Goal: Contribute content: Contribute content

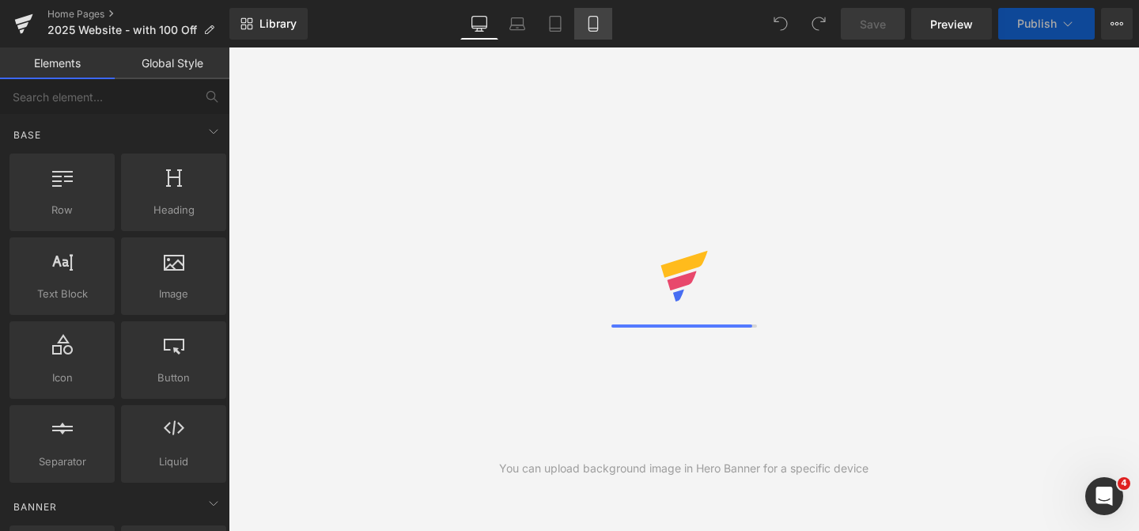
click at [595, 34] on link "Mobile" at bounding box center [593, 24] width 38 height 32
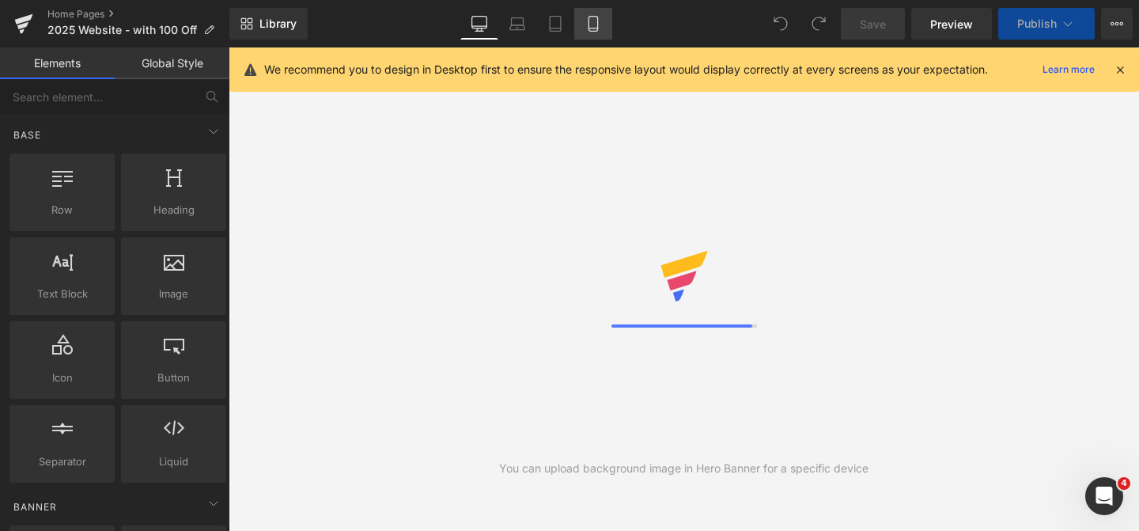
click at [595, 34] on link "Mobile" at bounding box center [593, 24] width 38 height 32
click at [594, 28] on icon at bounding box center [592, 28] width 9 height 0
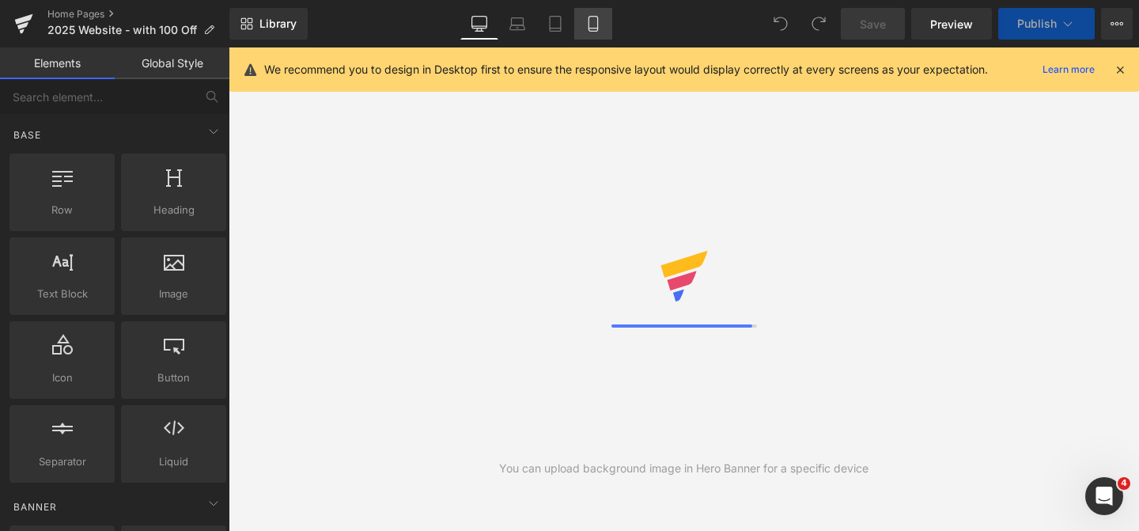
click at [594, 28] on icon at bounding box center [592, 28] width 9 height 0
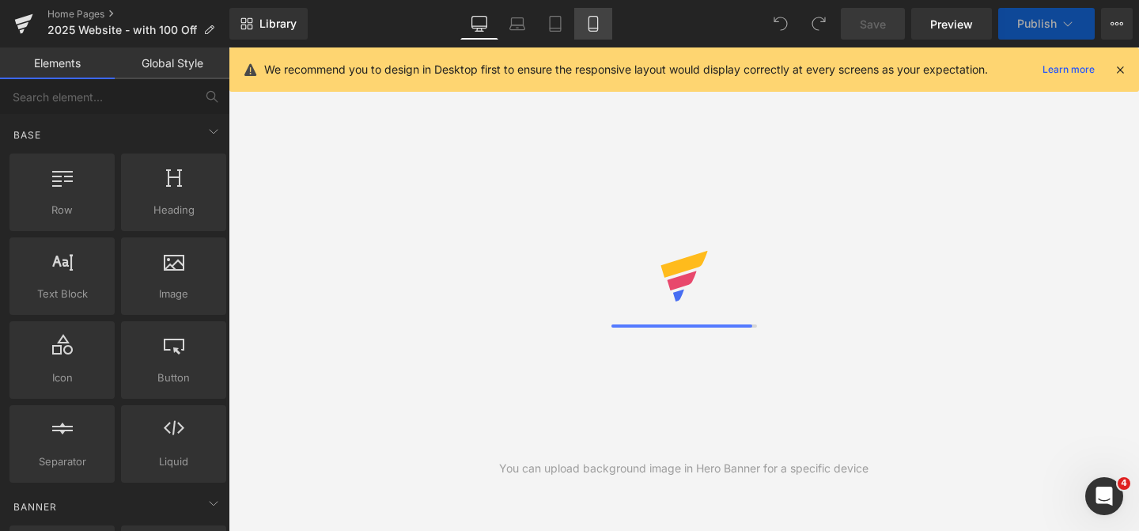
click at [594, 28] on icon at bounding box center [592, 28] width 9 height 0
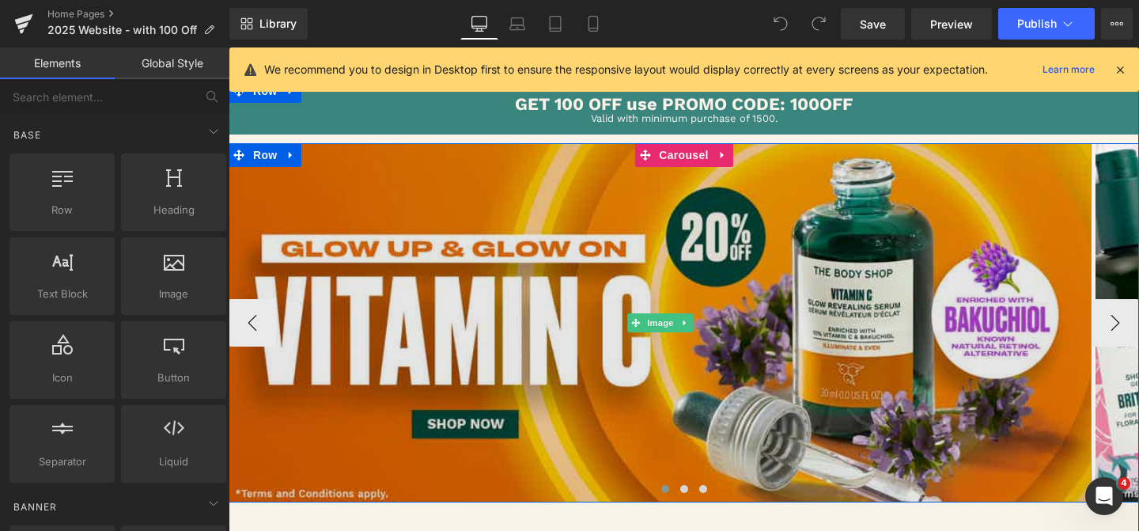
scroll to position [232, 0]
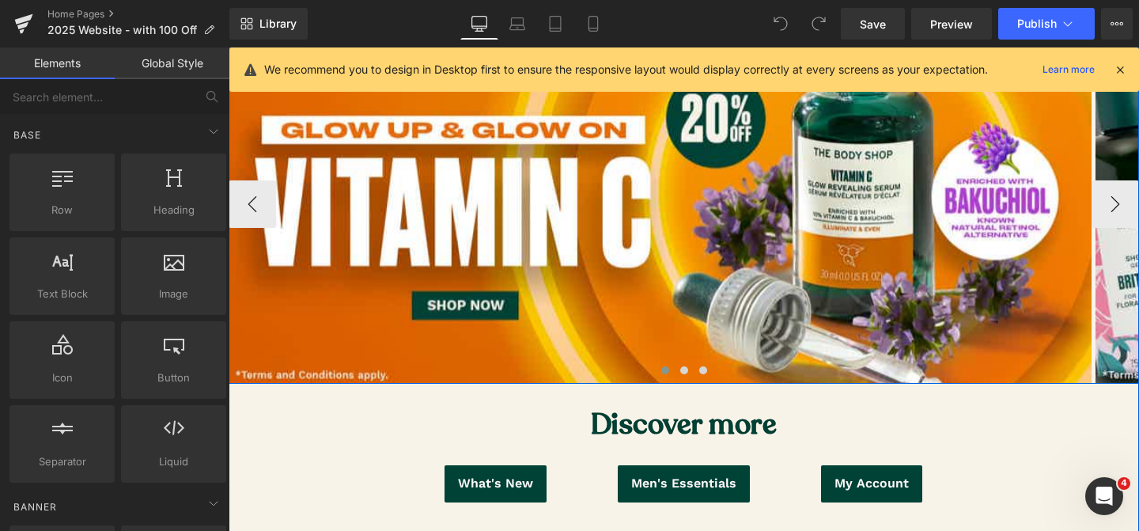
click at [662, 371] on span at bounding box center [665, 370] width 8 height 8
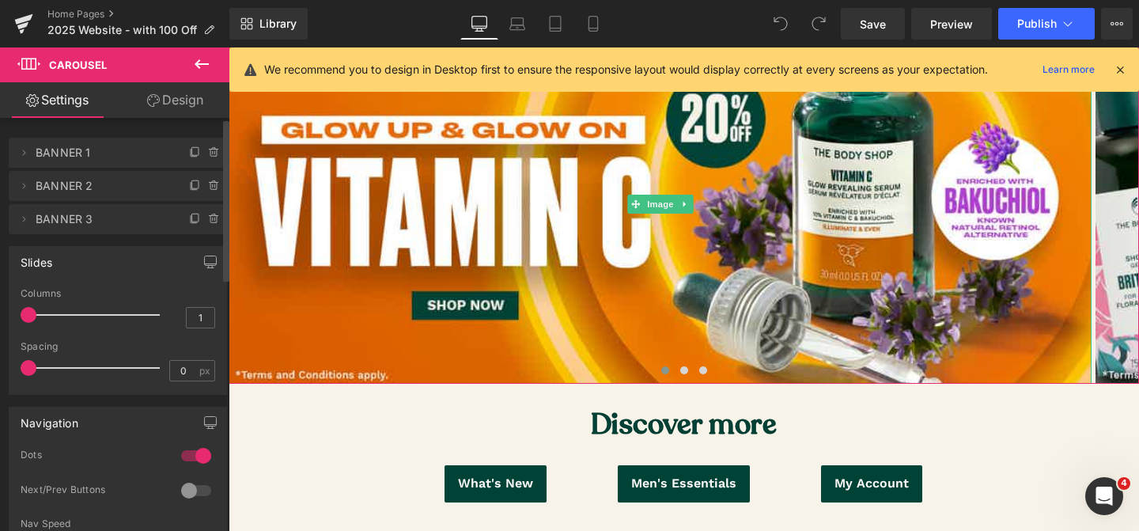
click at [86, 159] on span "BANNER 1" at bounding box center [102, 153] width 133 height 30
click at [99, 153] on span "BANNER 1" at bounding box center [102, 153] width 133 height 30
click at [192, 154] on icon at bounding box center [195, 151] width 6 height 8
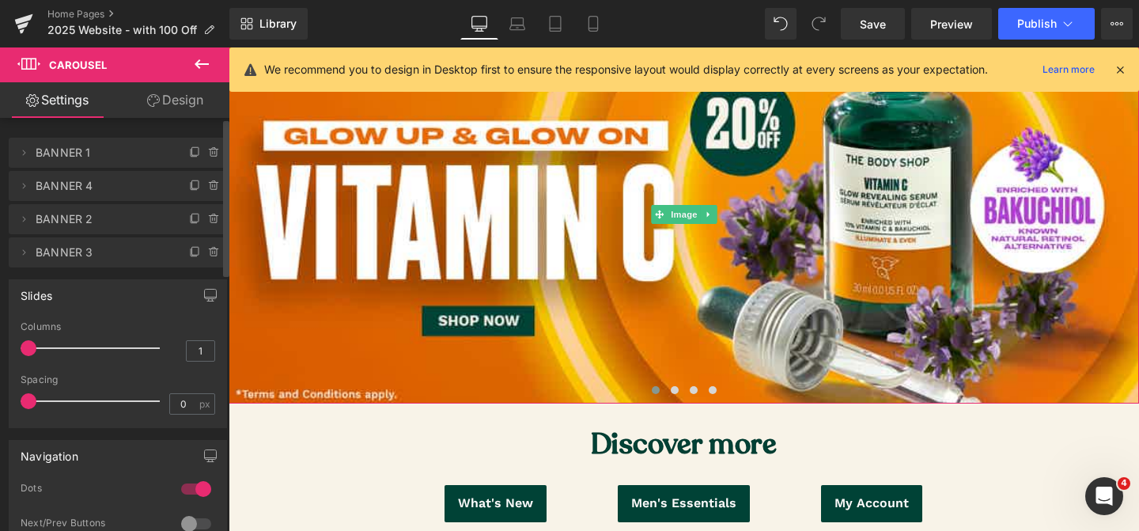
click at [87, 157] on span "BANNER 1" at bounding box center [102, 153] width 133 height 30
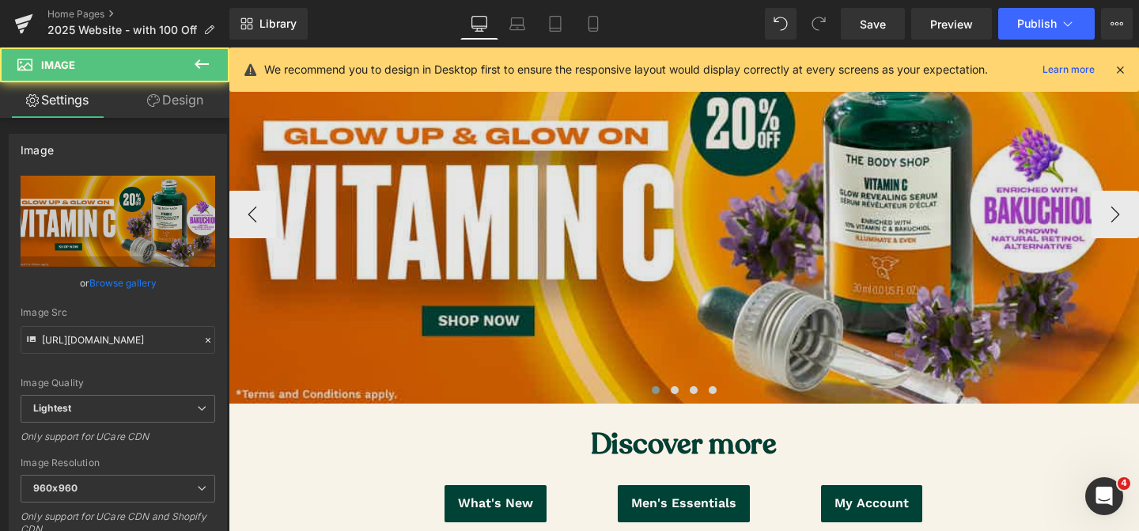
click at [399, 196] on img at bounding box center [683, 214] width 910 height 378
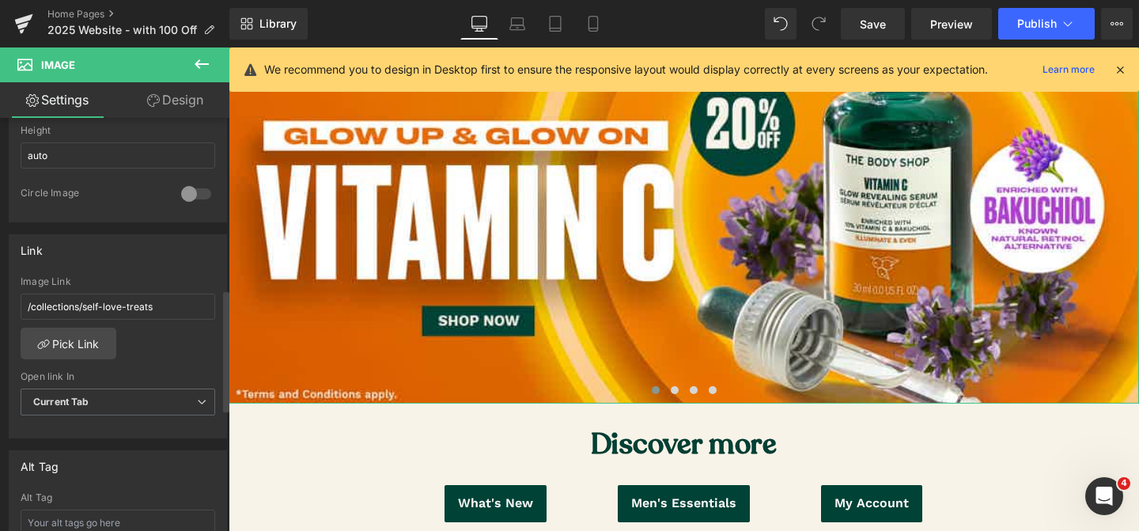
scroll to position [579, 0]
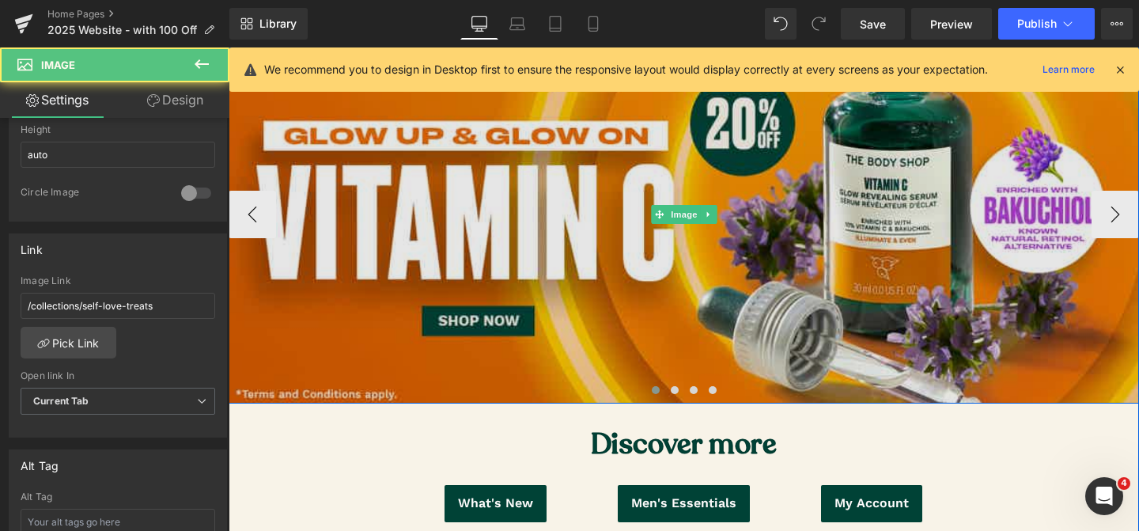
click at [358, 281] on img at bounding box center [683, 214] width 910 height 378
click at [524, 172] on img at bounding box center [683, 214] width 910 height 378
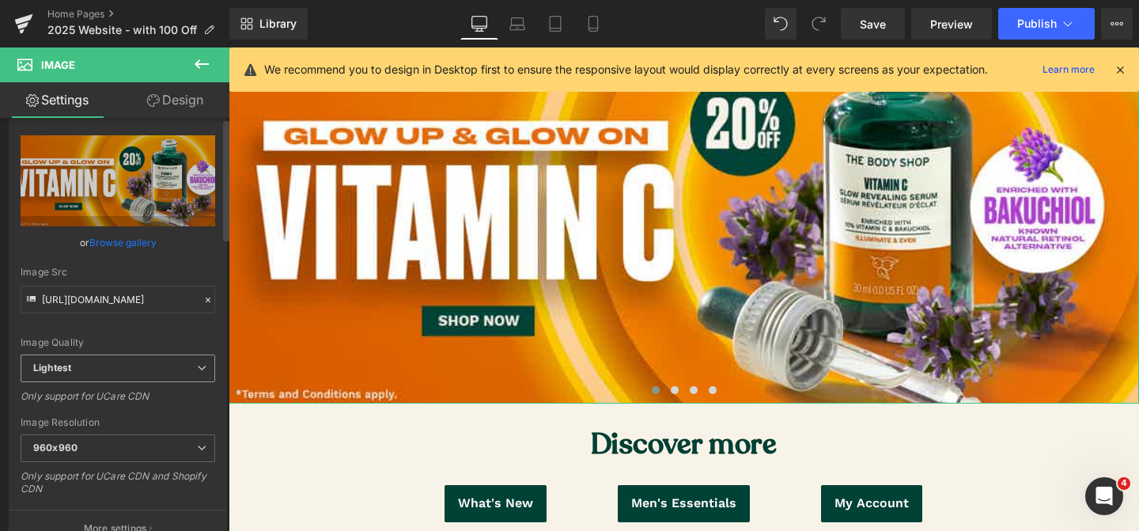
scroll to position [0, 0]
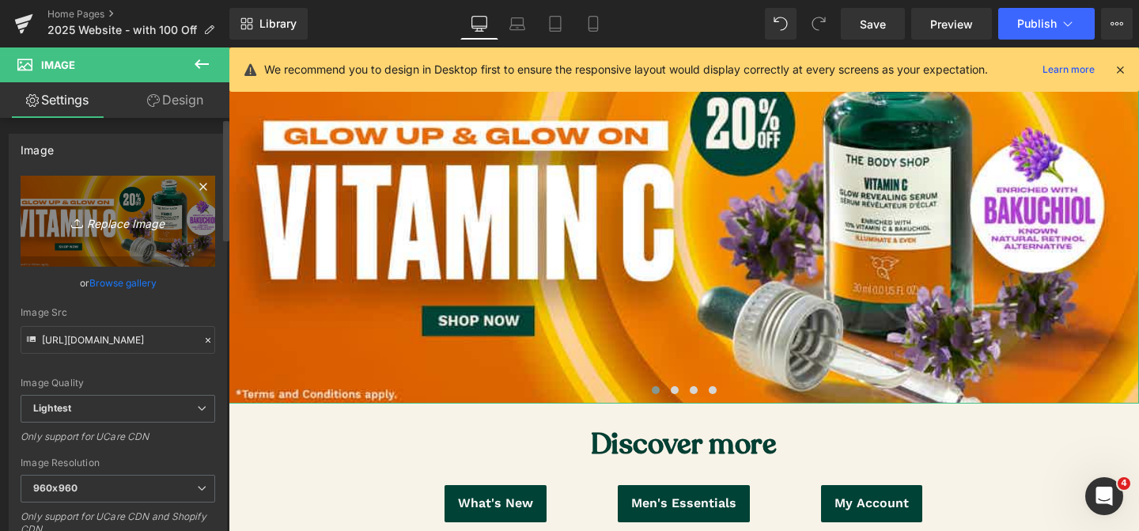
click at [124, 221] on icon "Replace Image" at bounding box center [118, 221] width 127 height 20
type input "C:\fakepath\payday desktop (1).jpg"
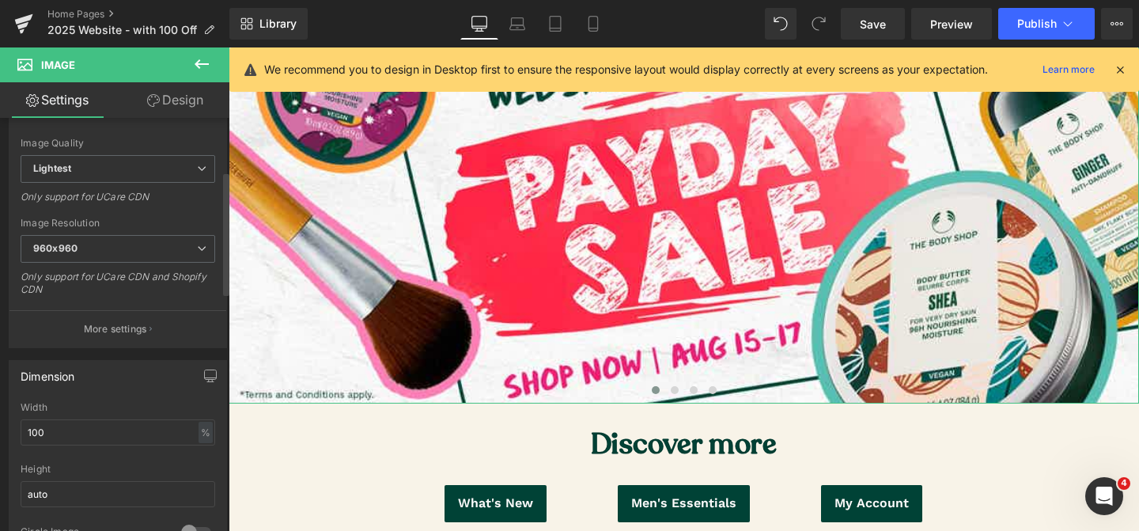
type input "[URL][DOMAIN_NAME]"
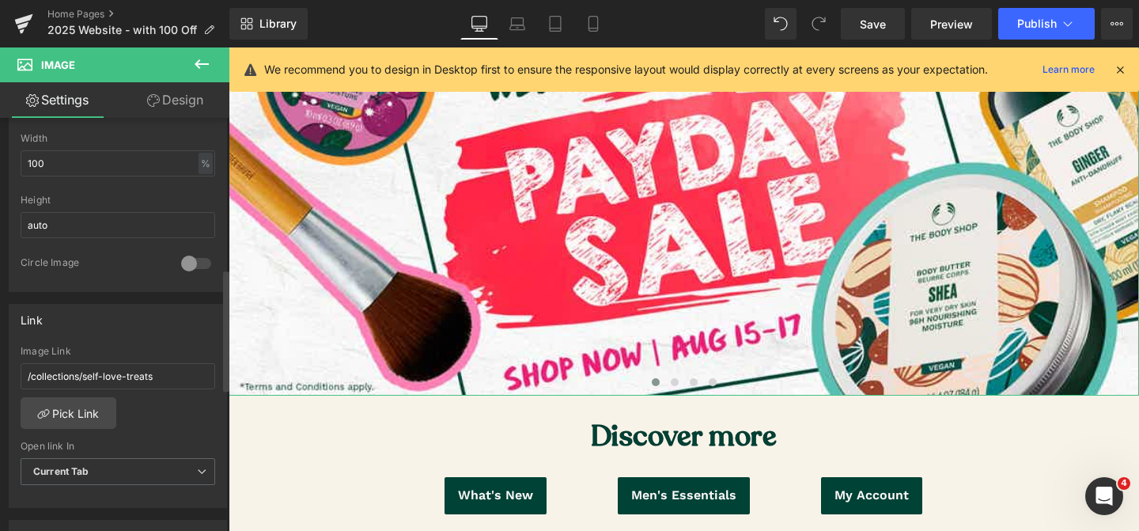
scroll to position [640, 0]
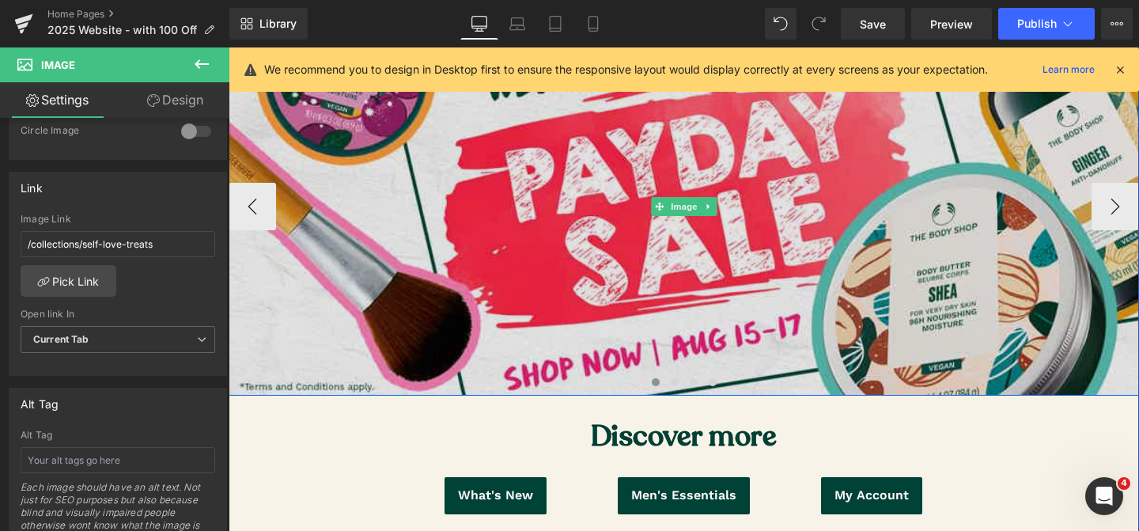
drag, startPoint x: 429, startPoint y: 261, endPoint x: 276, endPoint y: 277, distance: 153.4
click at [429, 261] on img at bounding box center [683, 206] width 910 height 378
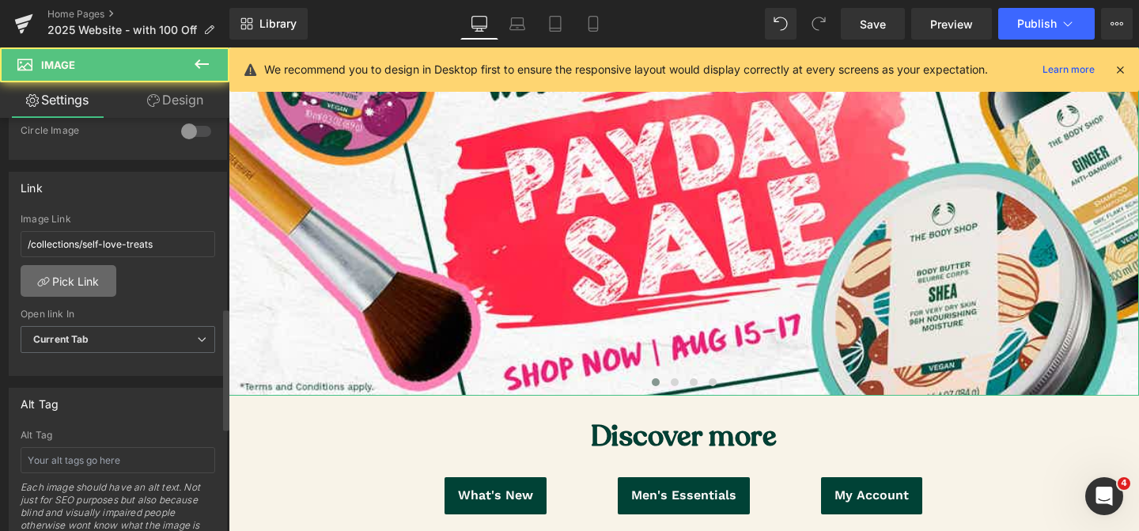
click at [100, 274] on link "Pick Link" at bounding box center [69, 281] width 96 height 32
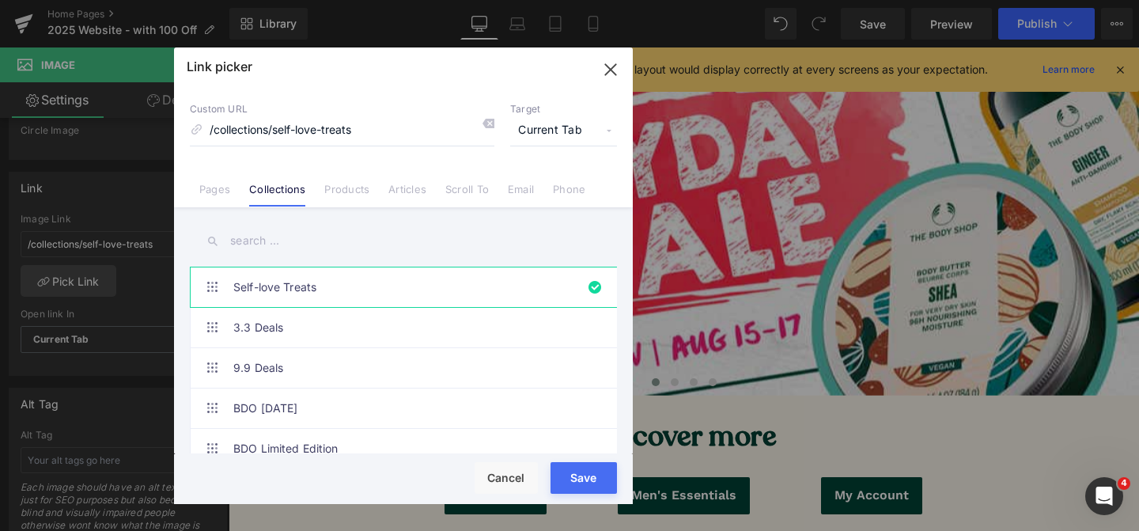
click at [330, 246] on input "text" at bounding box center [403, 241] width 427 height 36
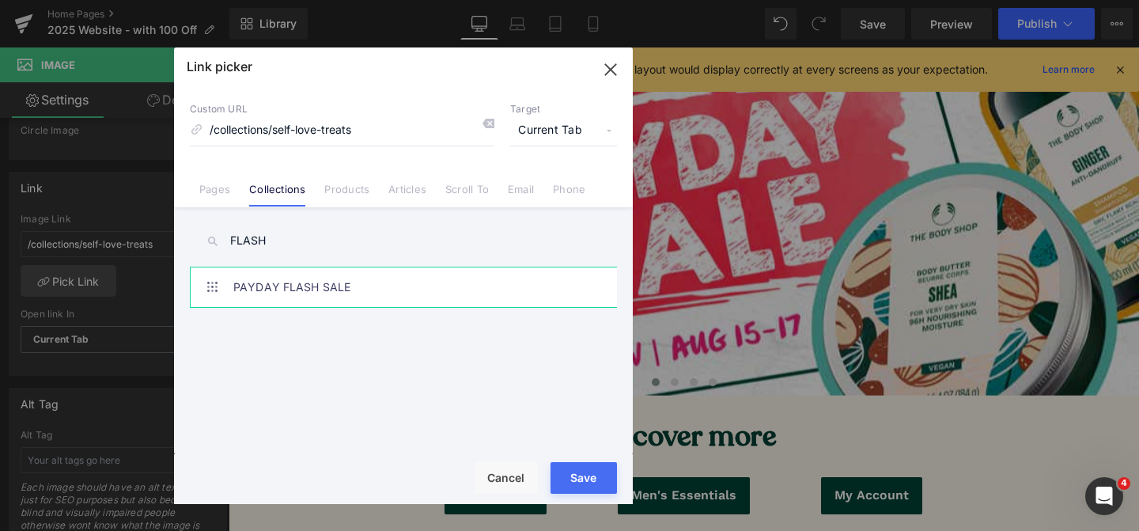
type input "FLASH"
click at [283, 279] on link "PAYDAY FLASH SALE" at bounding box center [407, 287] width 348 height 40
type input "/collections/flash-sale"
click at [597, 476] on div "Loading Product Data" at bounding box center [569, 467] width 114 height 17
click at [587, 483] on button "Save" at bounding box center [583, 478] width 66 height 32
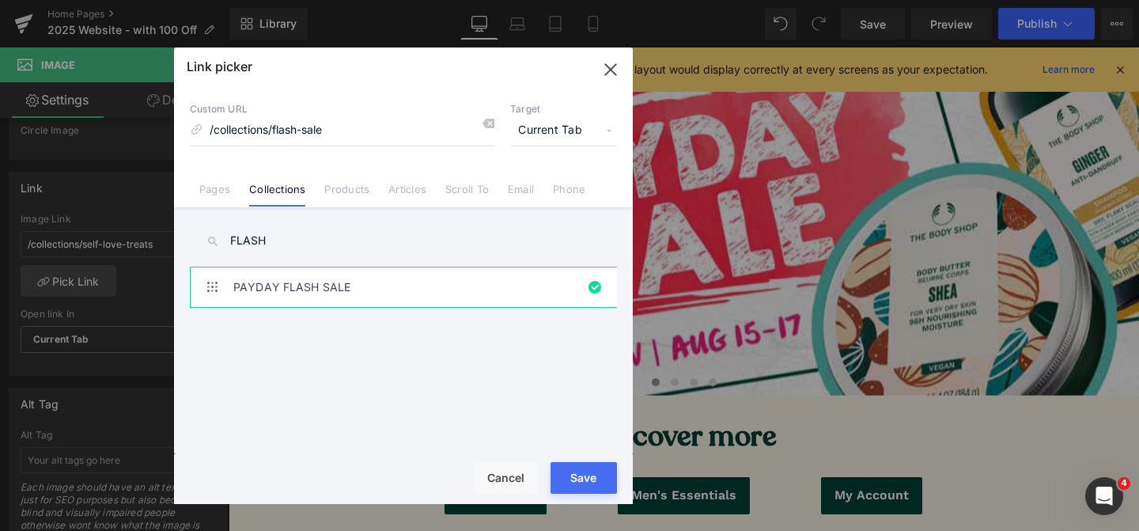
type input "/collections/flash-sale"
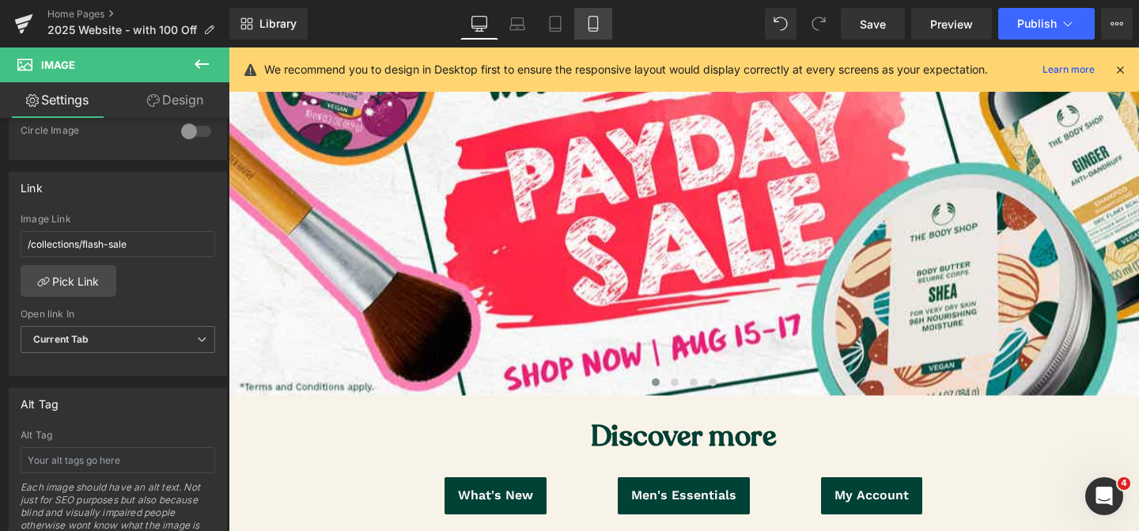
click at [597, 29] on icon at bounding box center [593, 24] width 16 height 16
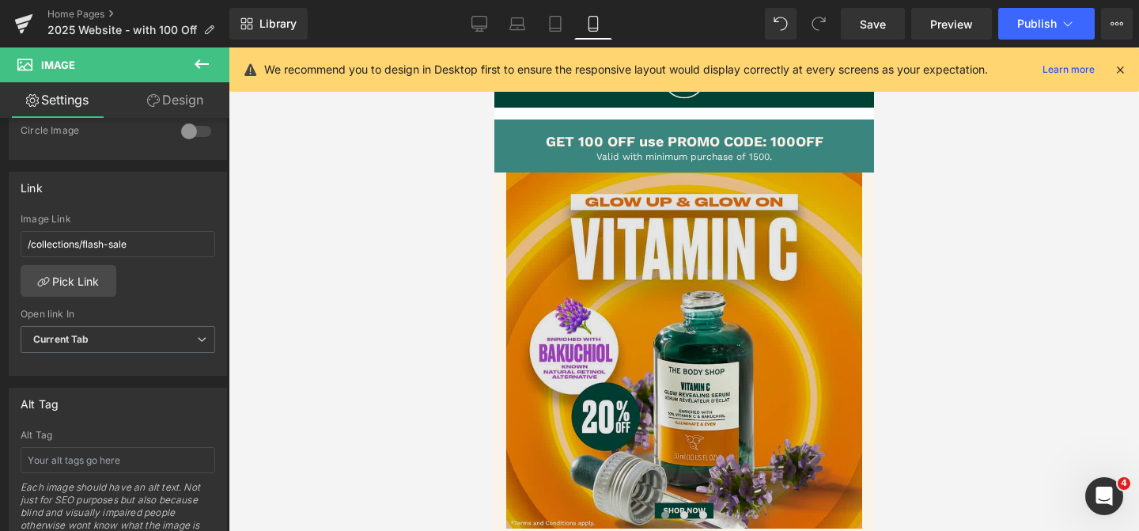
click at [625, 308] on img at bounding box center [683, 350] width 356 height 356
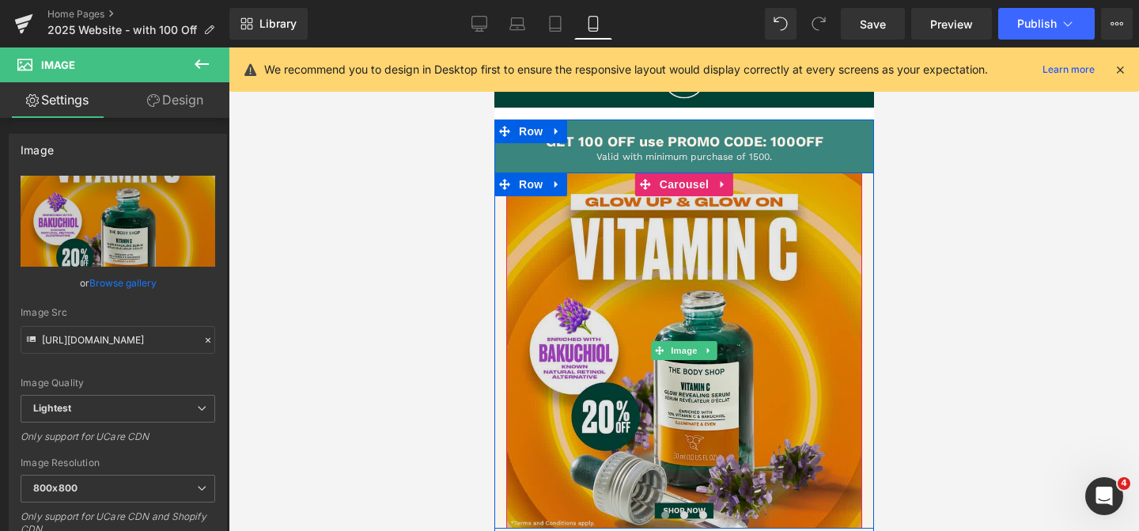
scroll to position [111, 0]
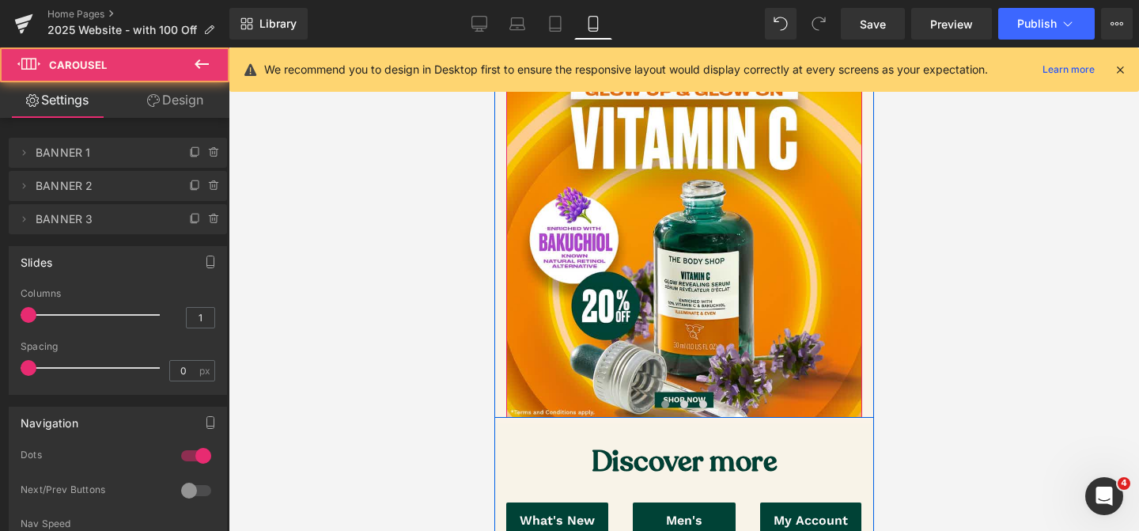
click at [661, 402] on span at bounding box center [664, 404] width 8 height 8
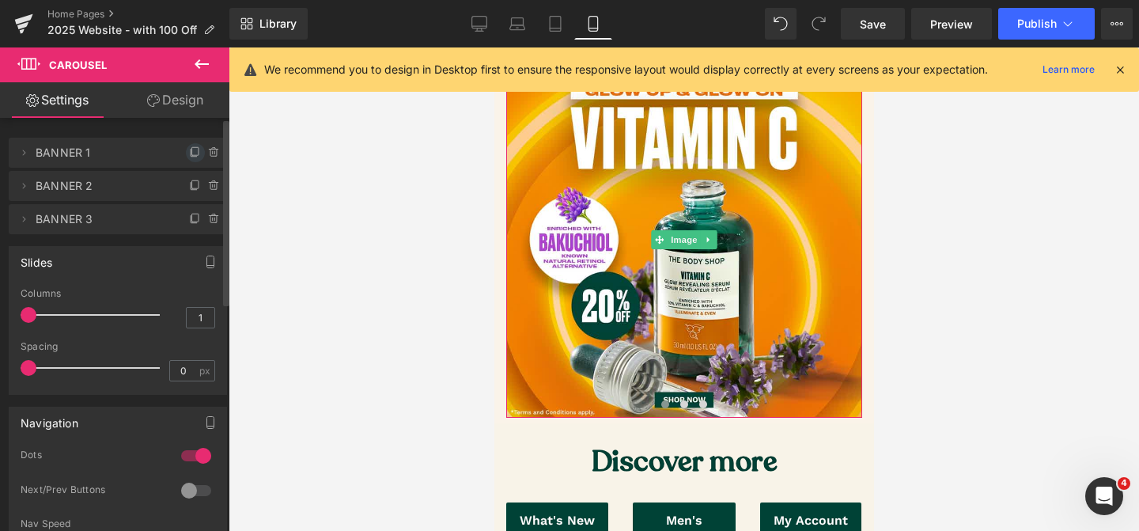
click at [189, 153] on icon at bounding box center [195, 152] width 13 height 13
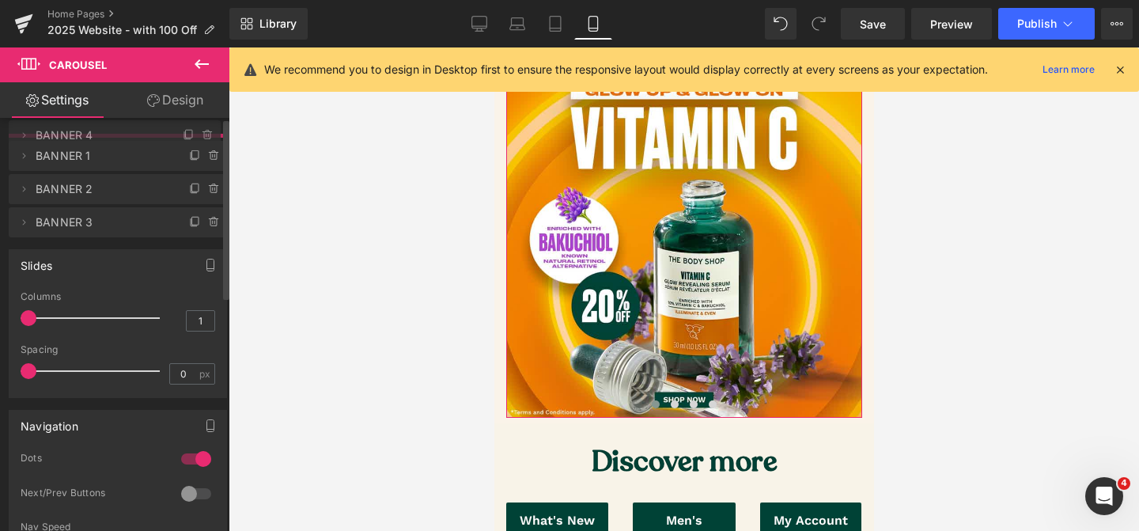
scroll to position [0, 0]
drag, startPoint x: 101, startPoint y: 187, endPoint x: 106, endPoint y: 135, distance: 51.6
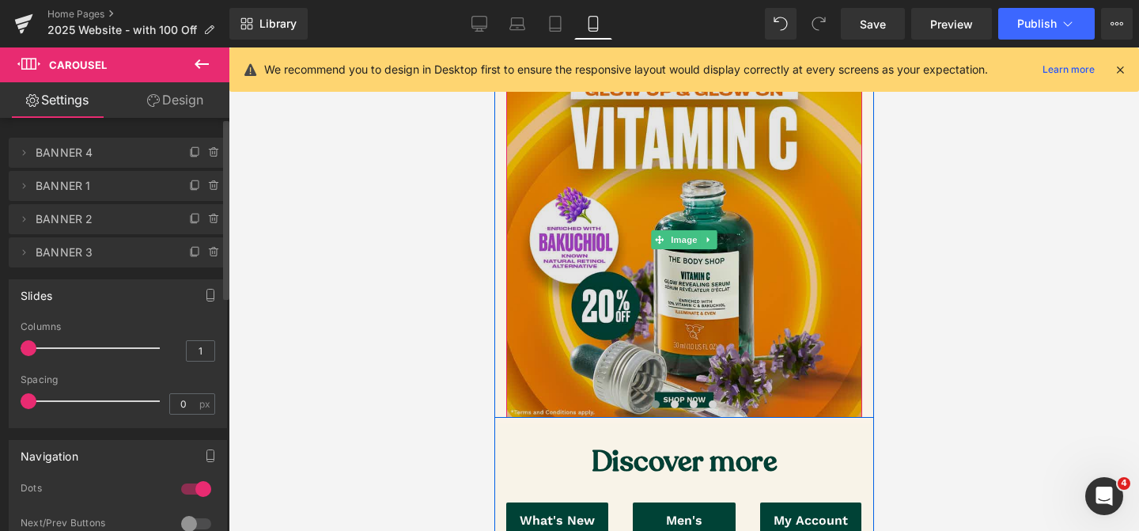
click at [621, 325] on img at bounding box center [683, 240] width 356 height 356
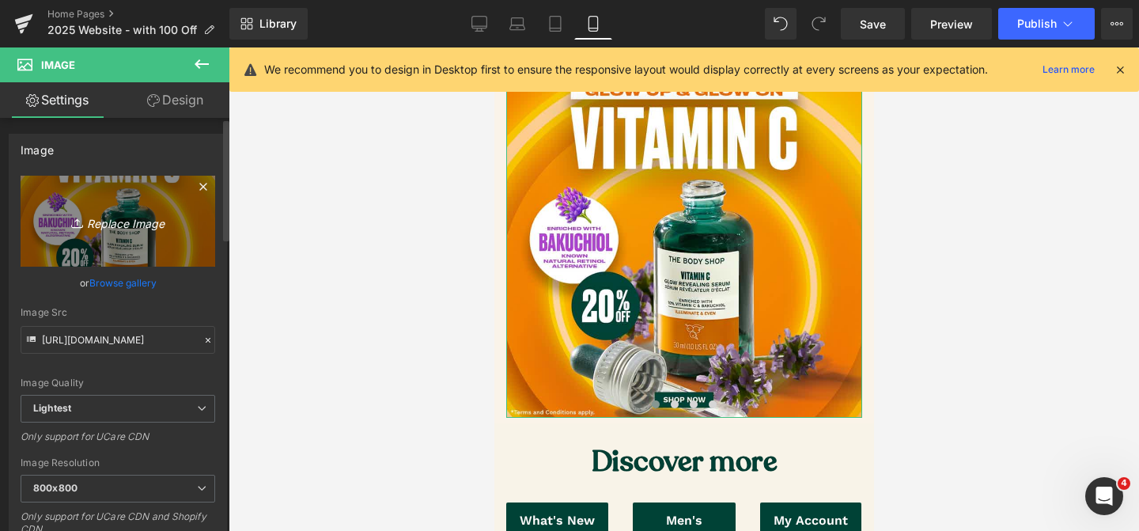
click at [80, 220] on icon at bounding box center [79, 223] width 16 height 16
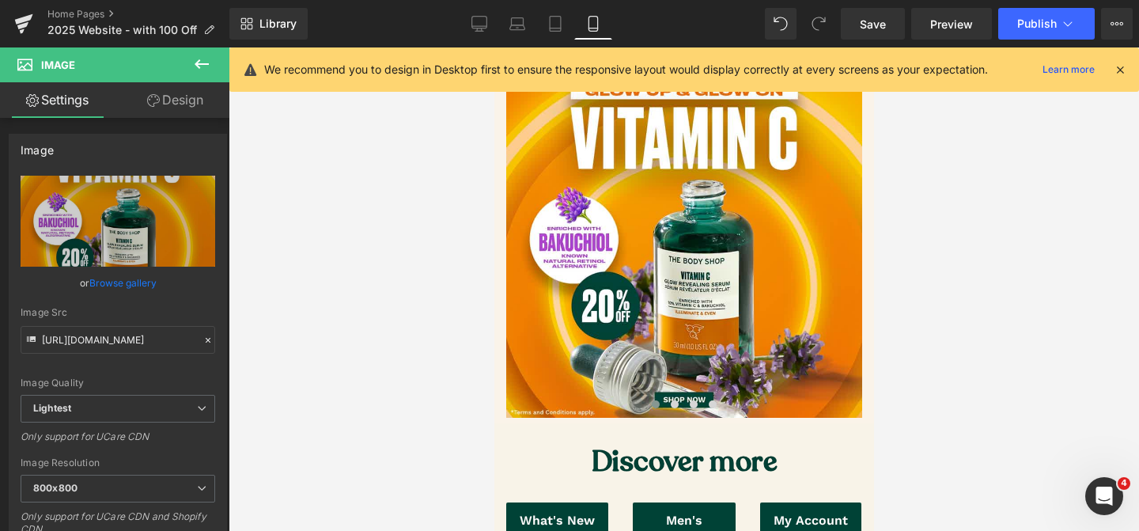
type input "C:\fakepath\Mobile_Payday (1).jpg"
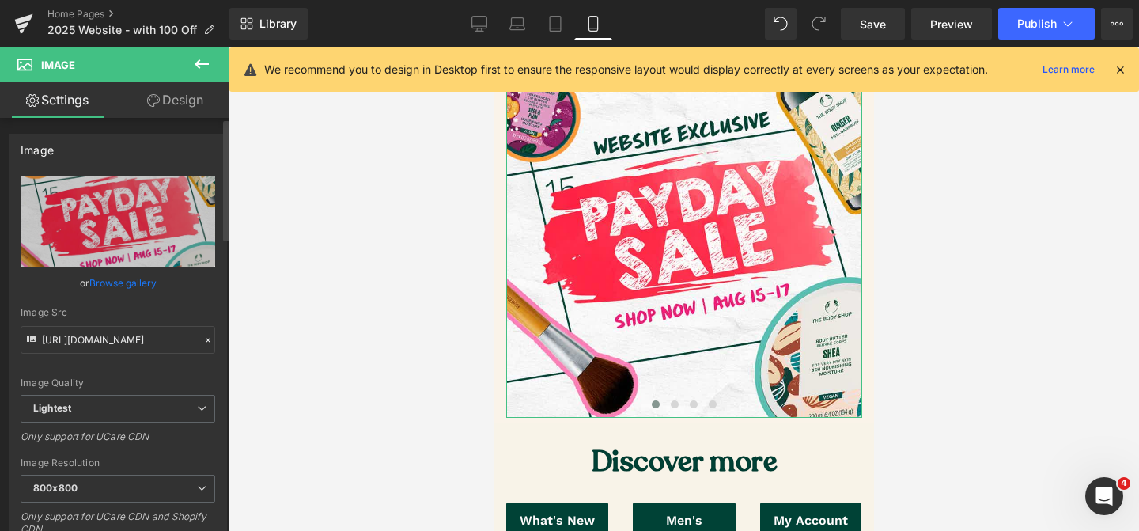
type input "[URL][DOMAIN_NAME]"
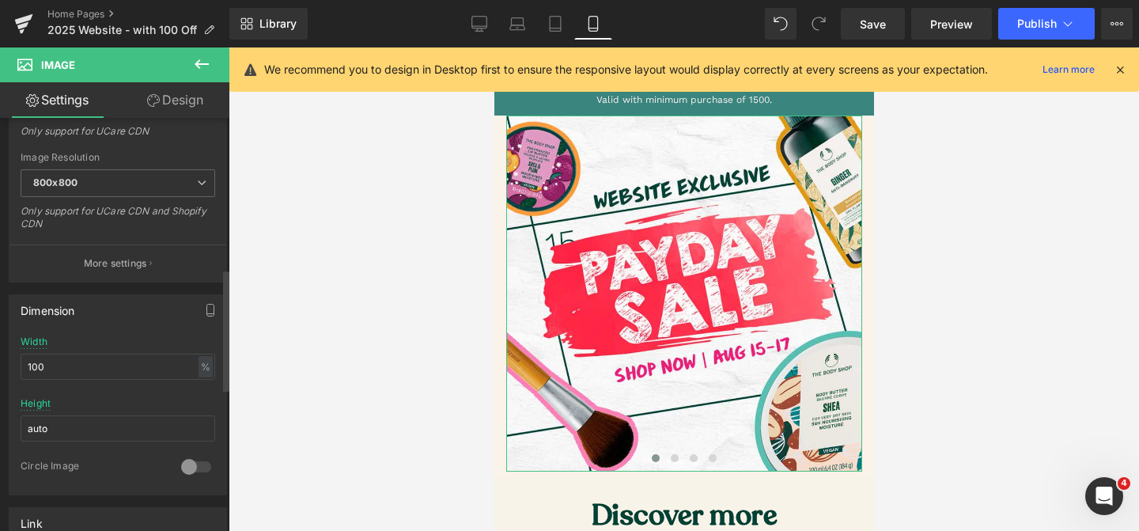
scroll to position [697, 0]
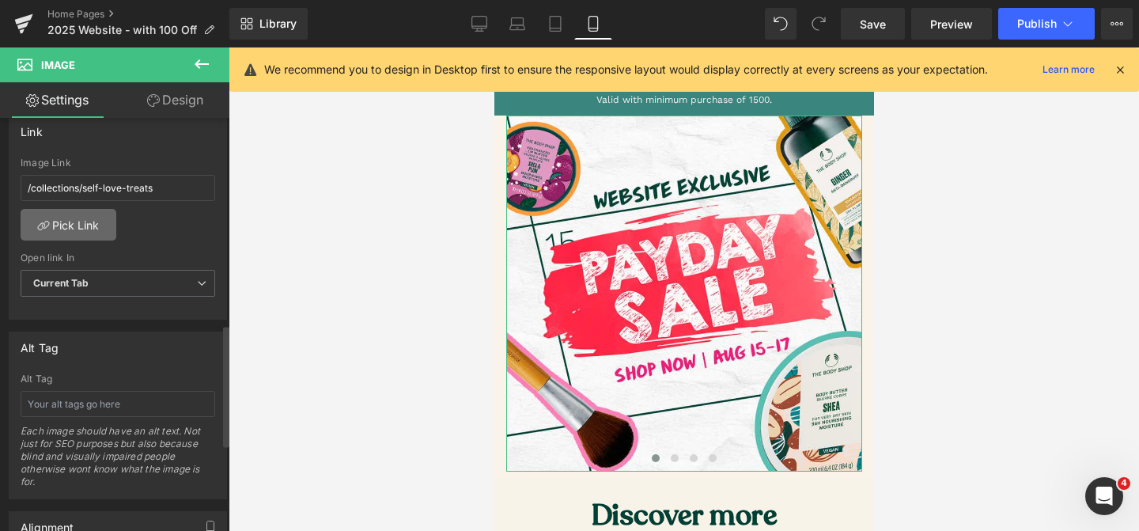
click at [51, 227] on link "Pick Link" at bounding box center [69, 225] width 96 height 32
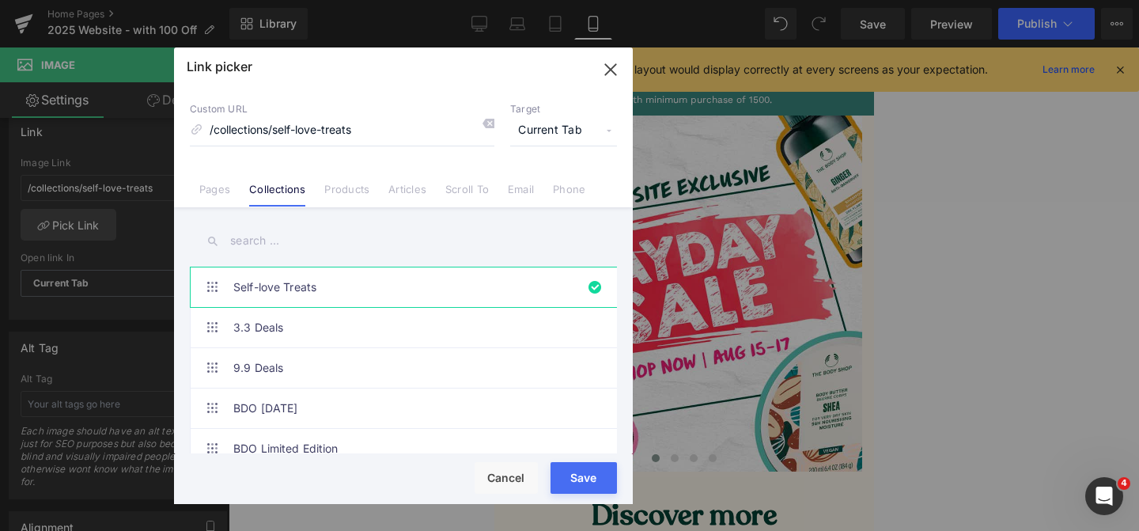
click at [332, 245] on input "text" at bounding box center [403, 241] width 427 height 36
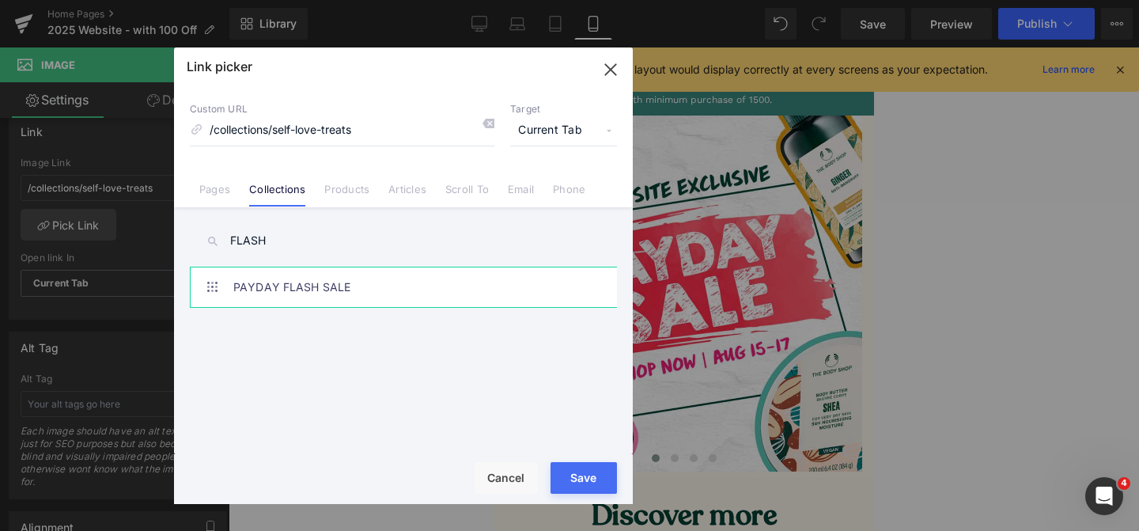
type input "FLASH"
click at [338, 283] on link "PAYDAY FLASH SALE" at bounding box center [407, 287] width 348 height 40
type input "/collections/flash-sale"
click at [591, 477] on button "Save" at bounding box center [583, 478] width 66 height 32
type input "/collections/flash-sale"
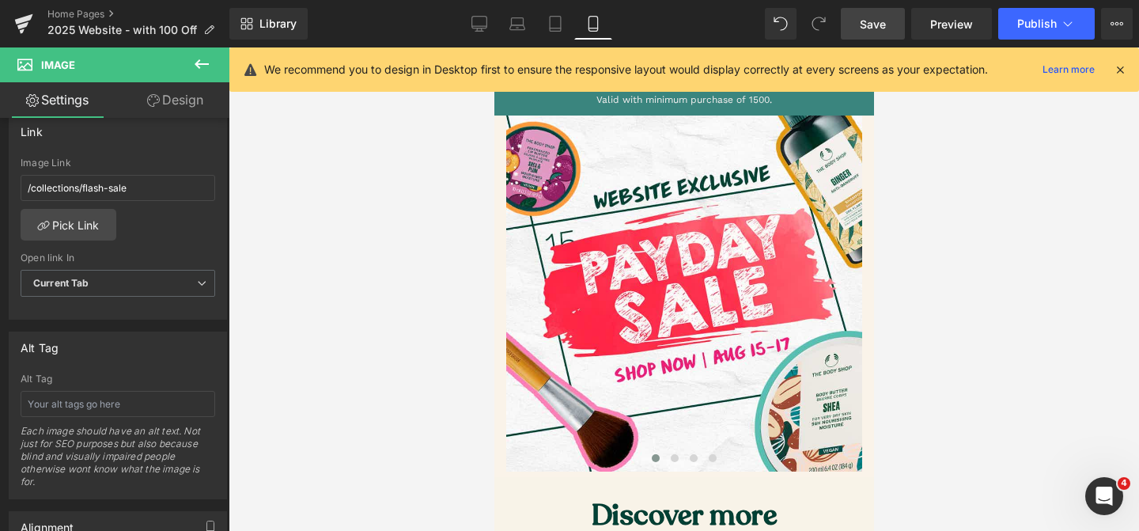
click at [871, 32] on link "Save" at bounding box center [872, 24] width 64 height 32
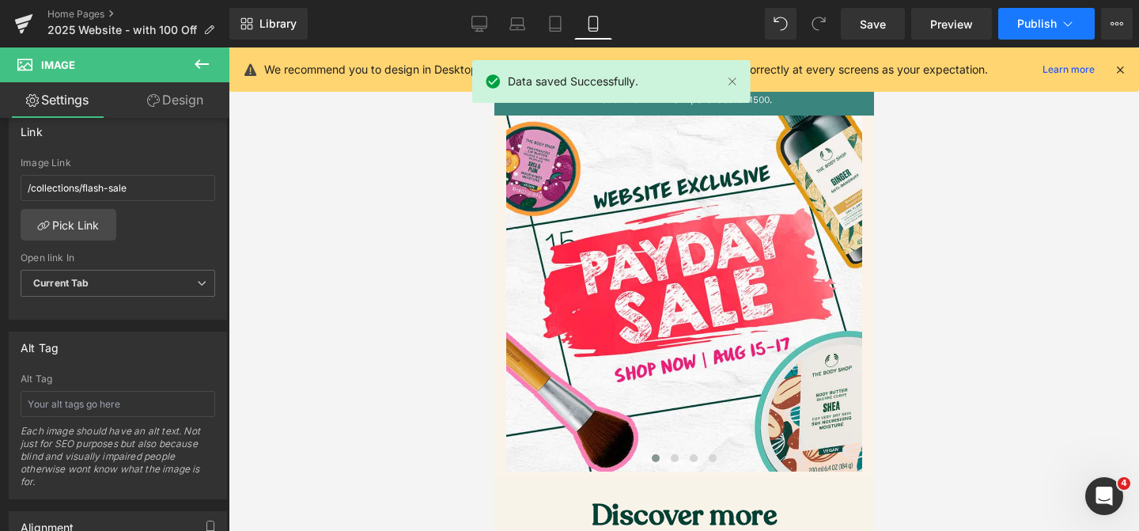
click at [1031, 19] on span "Publish" at bounding box center [1037, 23] width 40 height 13
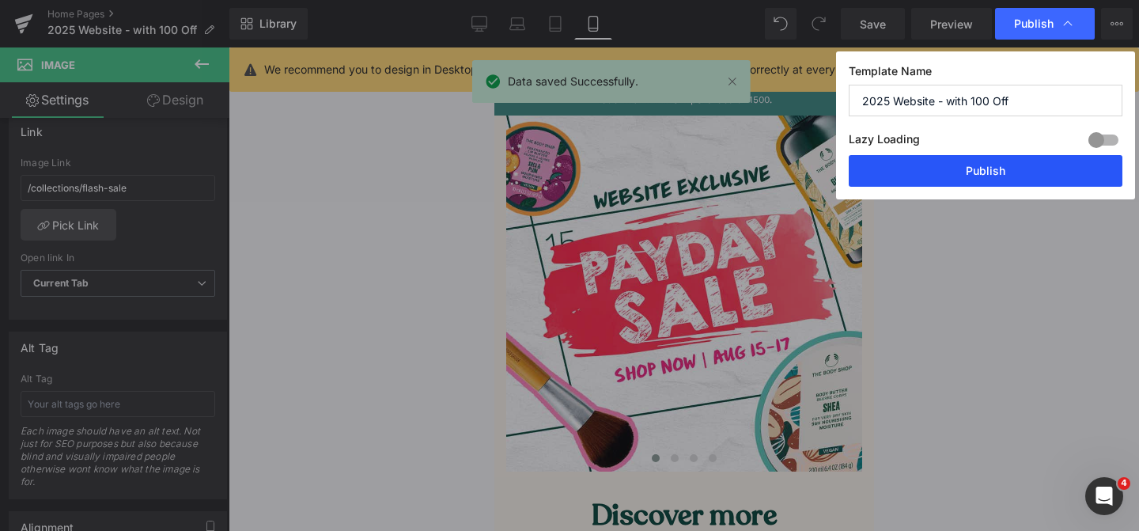
click at [995, 171] on button "Publish" at bounding box center [985, 171] width 274 height 32
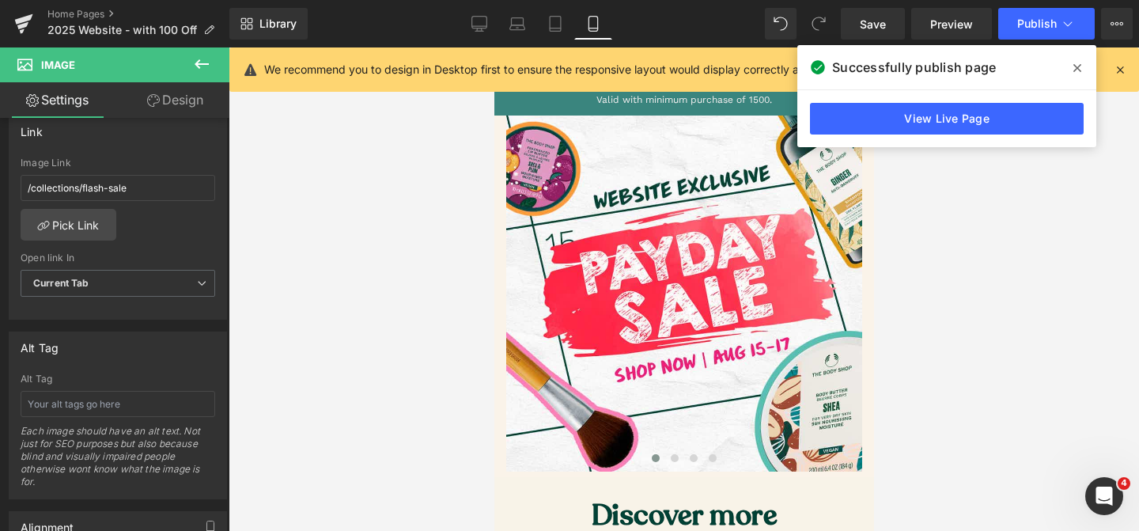
drag, startPoint x: 1078, startPoint y: 69, endPoint x: 1033, endPoint y: 138, distance: 82.5
click at [1078, 69] on icon at bounding box center [1077, 68] width 8 height 8
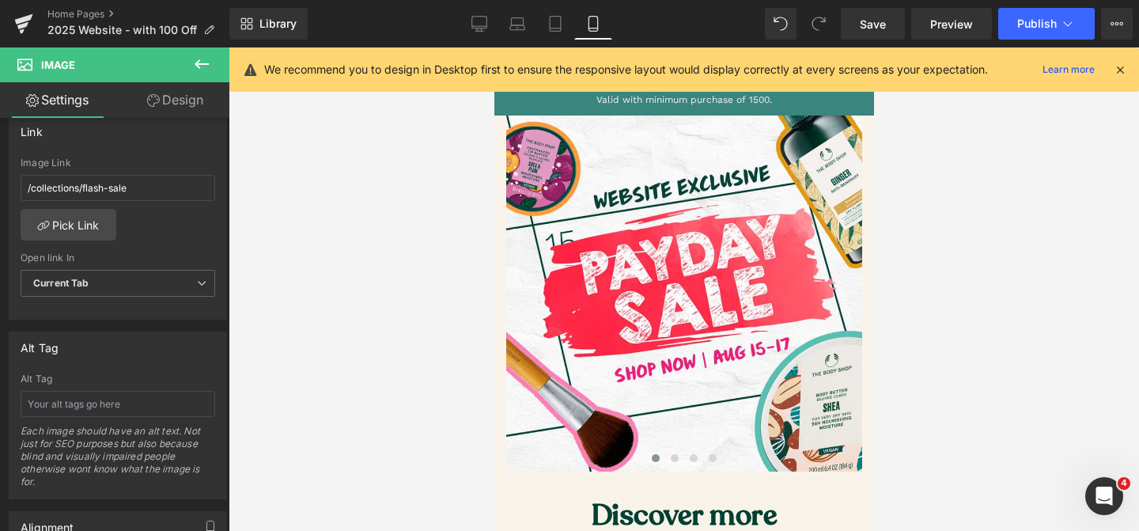
click at [1014, 221] on div at bounding box center [683, 288] width 910 height 483
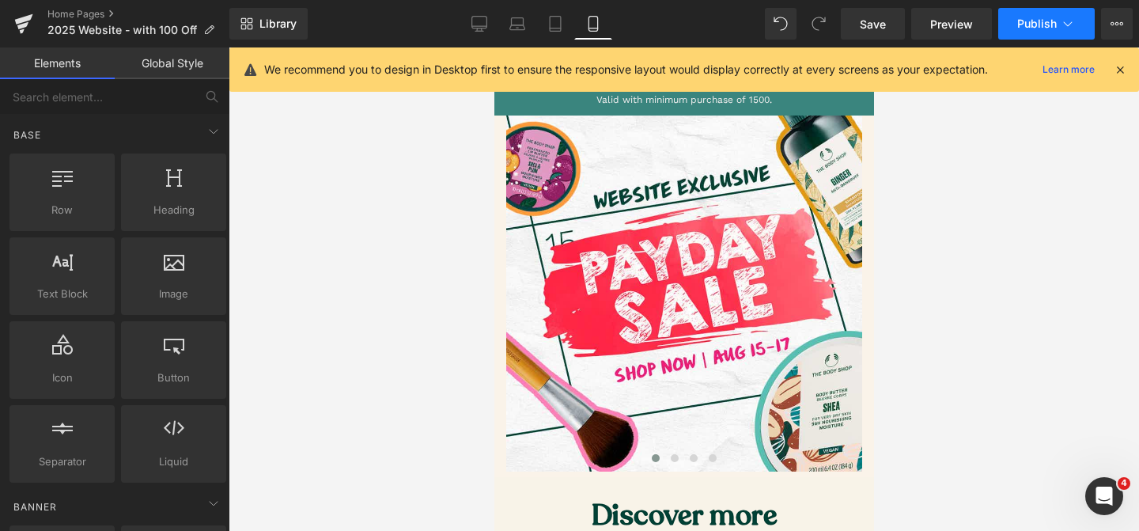
click at [1032, 31] on button "Publish" at bounding box center [1046, 24] width 96 height 32
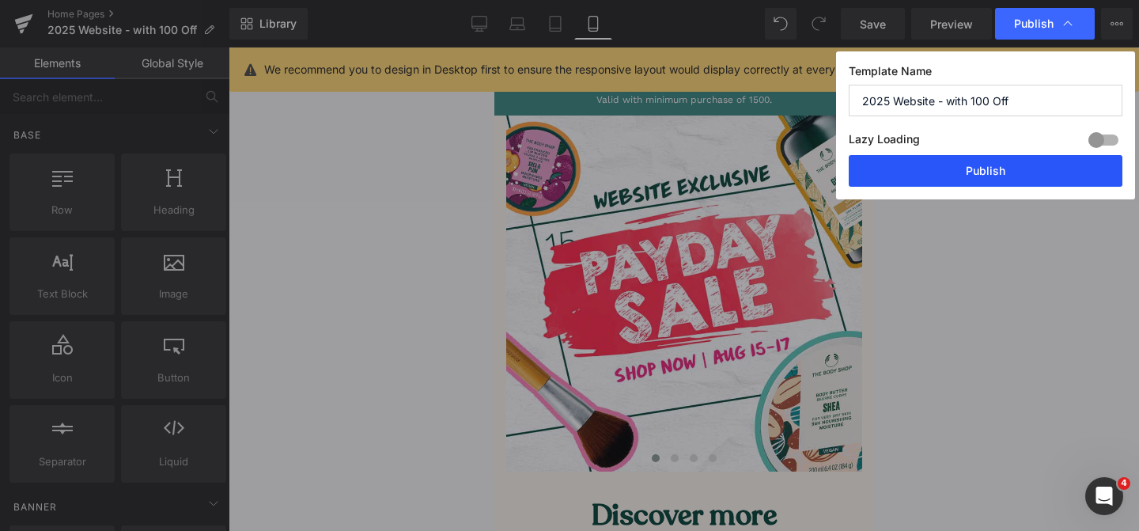
click at [981, 164] on button "Publish" at bounding box center [985, 171] width 274 height 32
